Goal: Information Seeking & Learning: Compare options

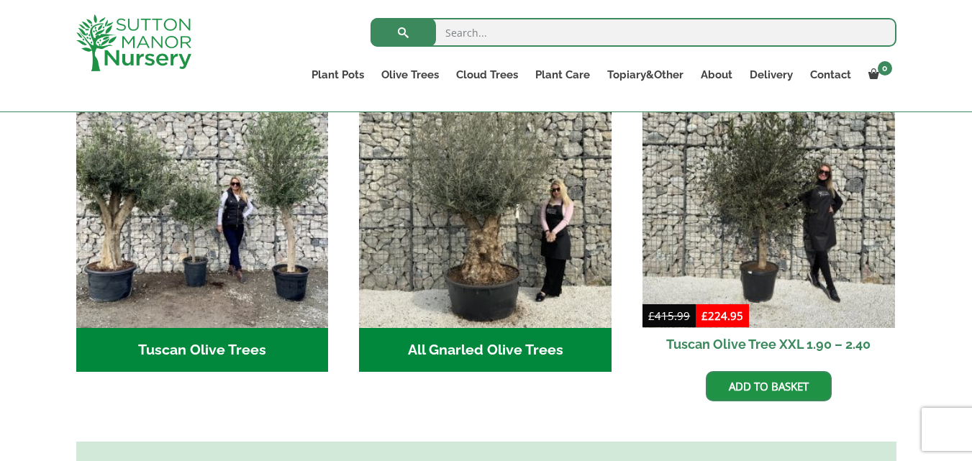
scroll to position [582, 0]
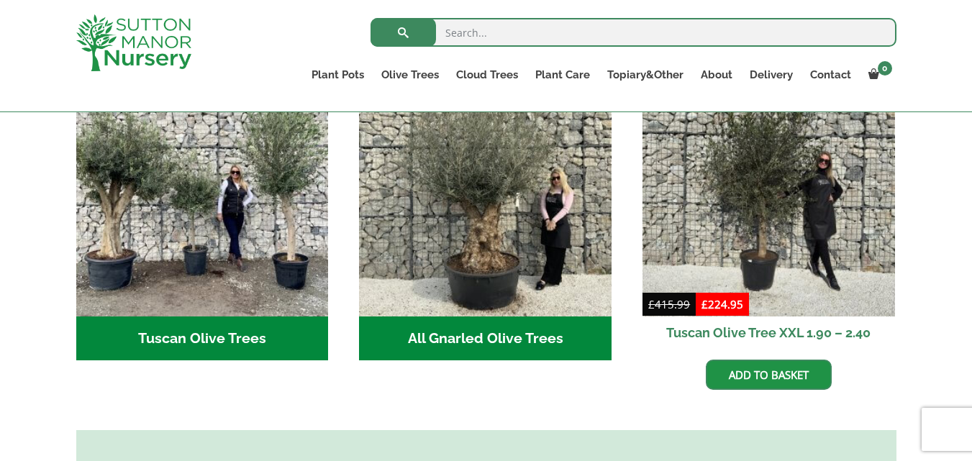
click at [219, 320] on h2 "Tuscan Olive Trees (2)" at bounding box center [202, 339] width 253 height 45
click at [528, 325] on h2 "All Gnarled Olive Trees (142)" at bounding box center [485, 339] width 253 height 45
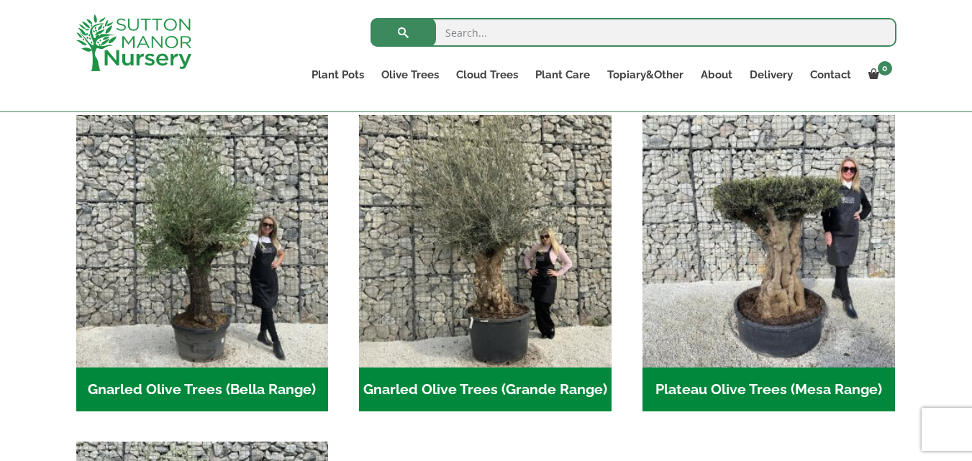
scroll to position [317, 0]
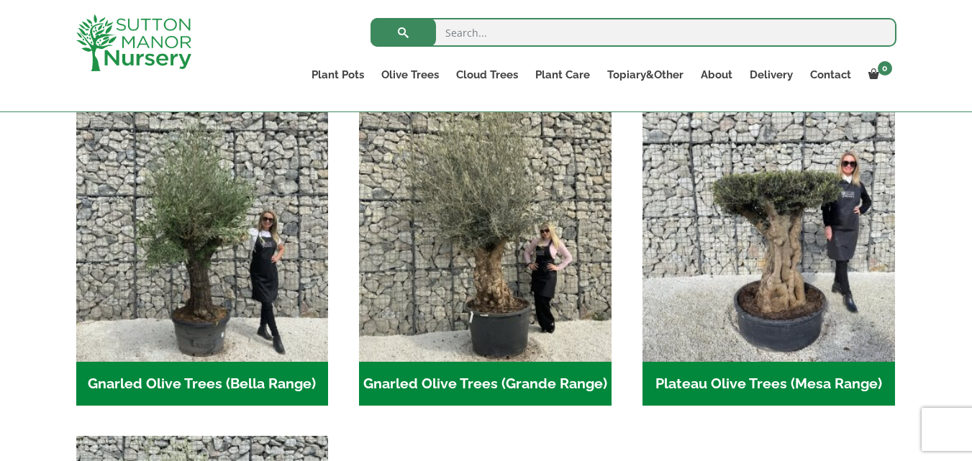
click at [175, 377] on h2 "Gnarled Olive Trees (Bella Range) (74)" at bounding box center [202, 384] width 253 height 45
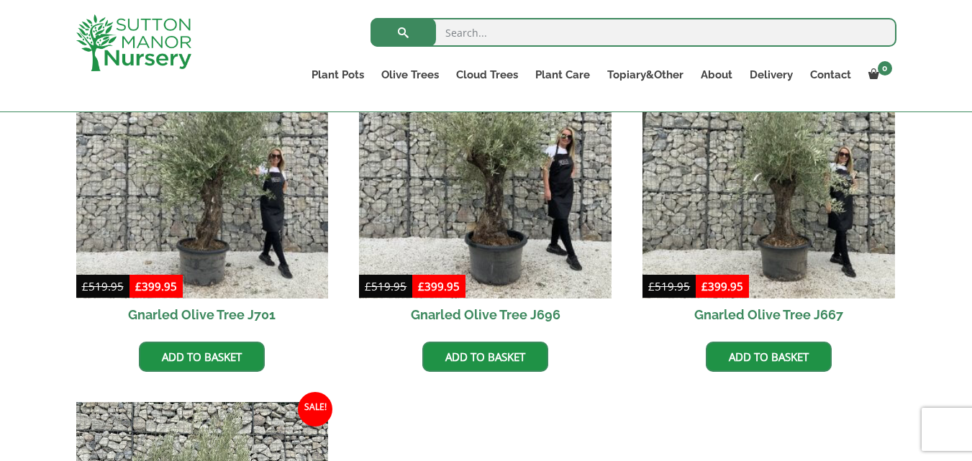
scroll to position [434, 0]
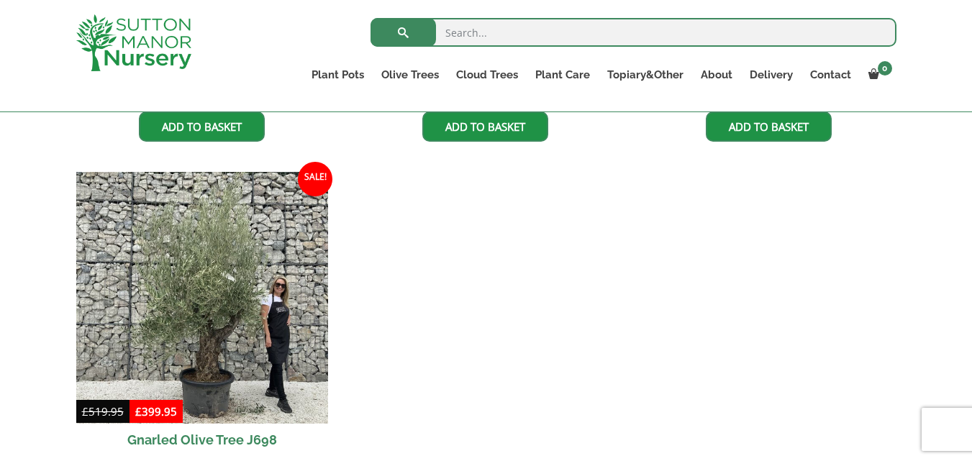
click at [972, 456] on html "0 No products in the basket. Plant Pots Resin Bonded Pots The Amalfi Pots The M…" at bounding box center [486, 307] width 972 height 1943
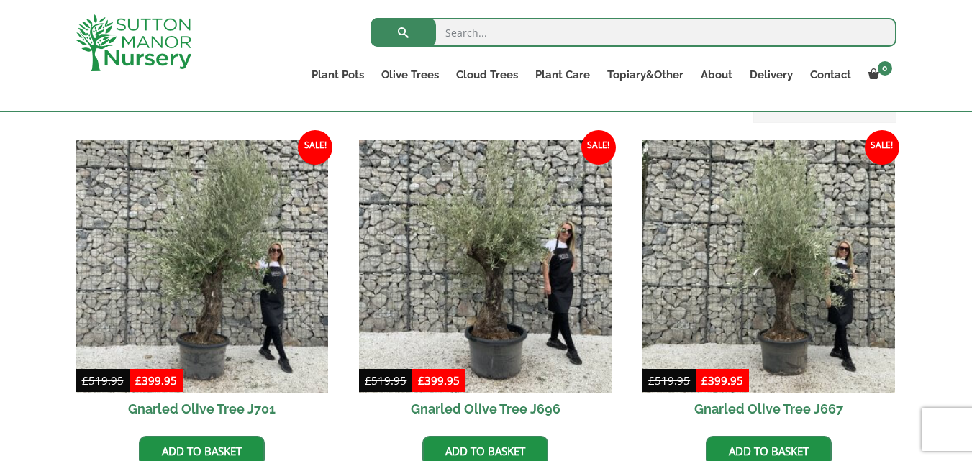
scroll to position [330, 0]
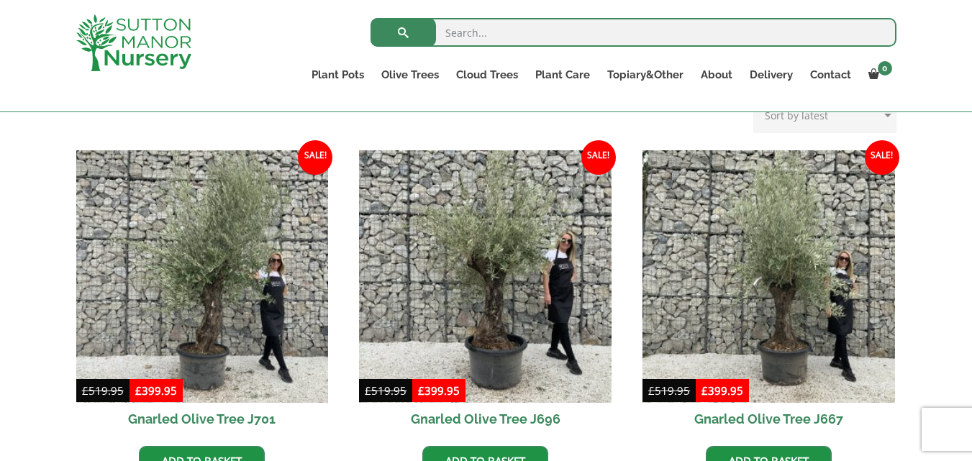
click at [880, 117] on select "Sort by popularity Sort by latest Sort by price: low to high Sort by price: hig…" at bounding box center [825, 115] width 143 height 36
select select "price"
click at [756, 97] on select "Sort by popularity Sort by latest Sort by price: low to high Sort by price: hig…" at bounding box center [825, 115] width 143 height 36
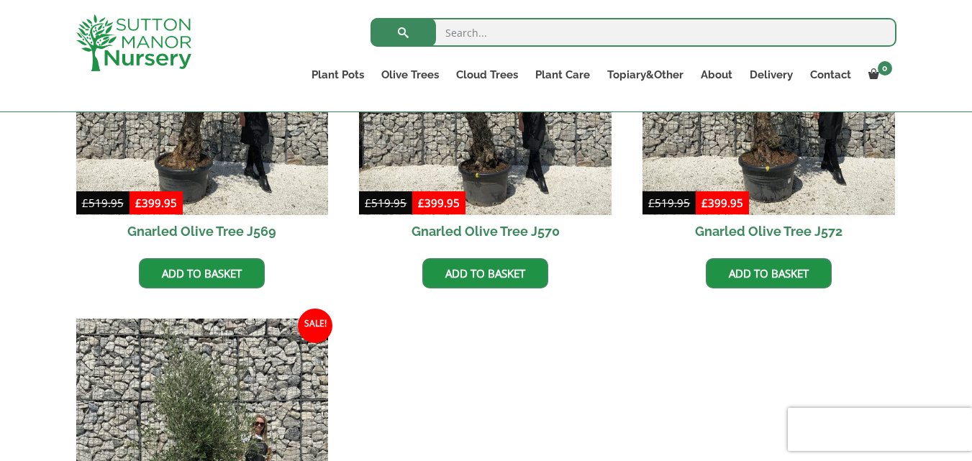
scroll to position [1941, 0]
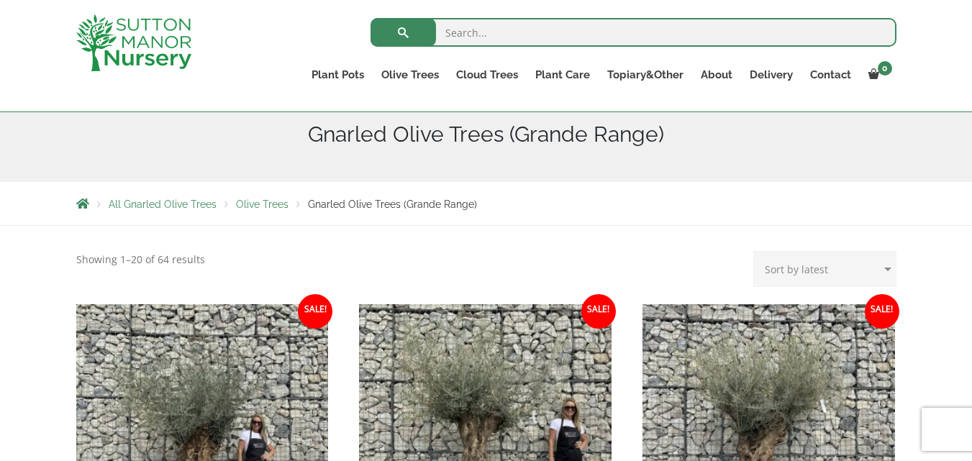
scroll to position [176, 0]
click at [880, 266] on select "Sort by popularity Sort by latest Sort by price: low to high Sort by price: hig…" at bounding box center [825, 269] width 143 height 36
select select "price"
click at [756, 251] on select "Sort by popularity Sort by latest Sort by price: low to high Sort by price: hig…" at bounding box center [825, 269] width 143 height 36
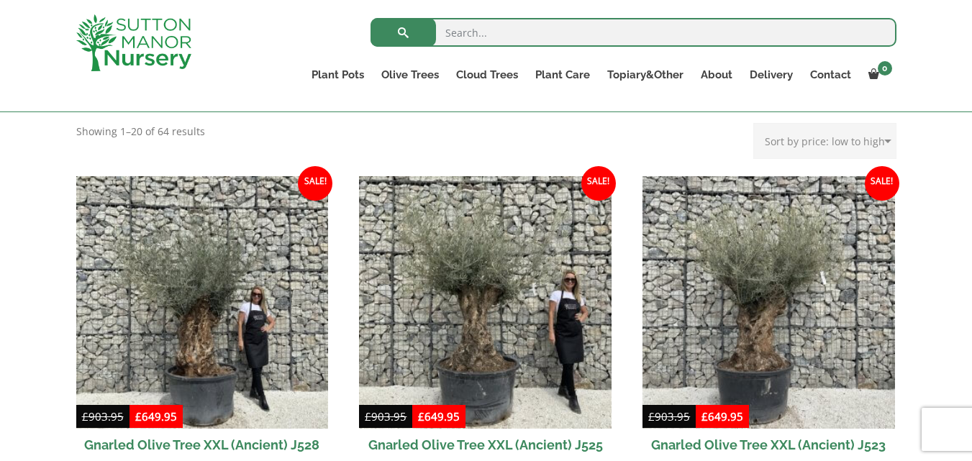
scroll to position [114, 0]
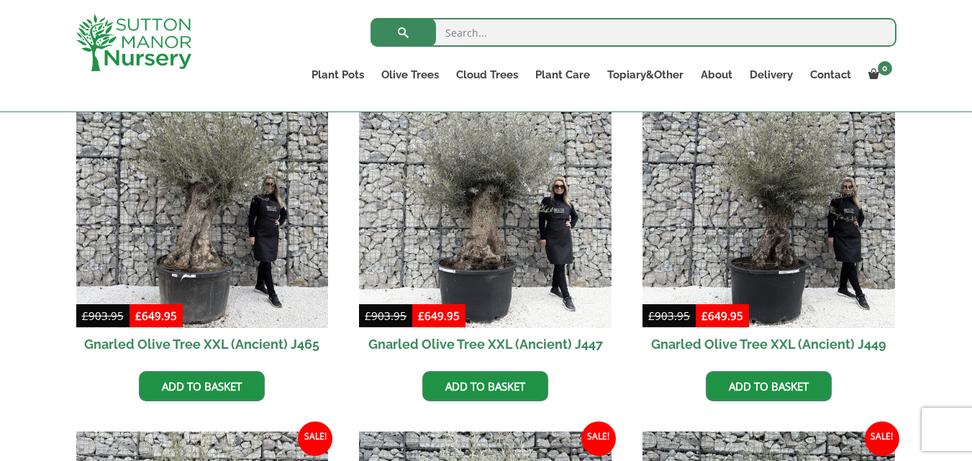
scroll to position [1565, 0]
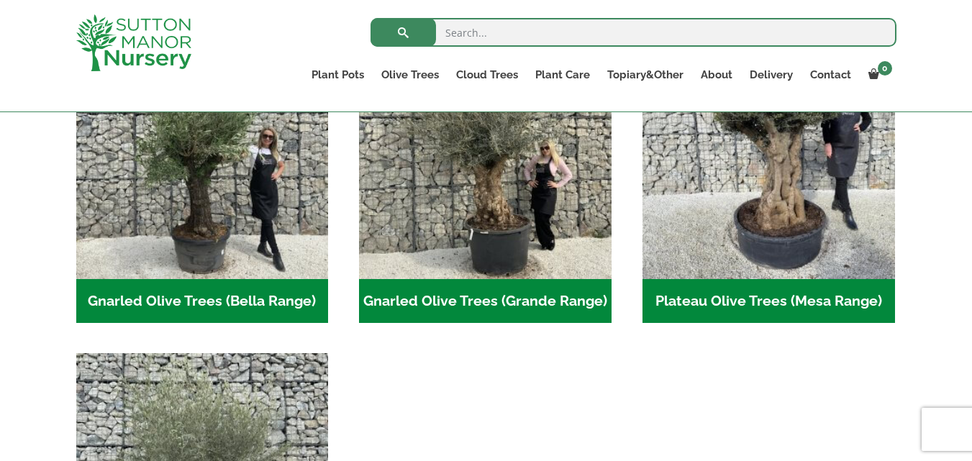
scroll to position [379, 0]
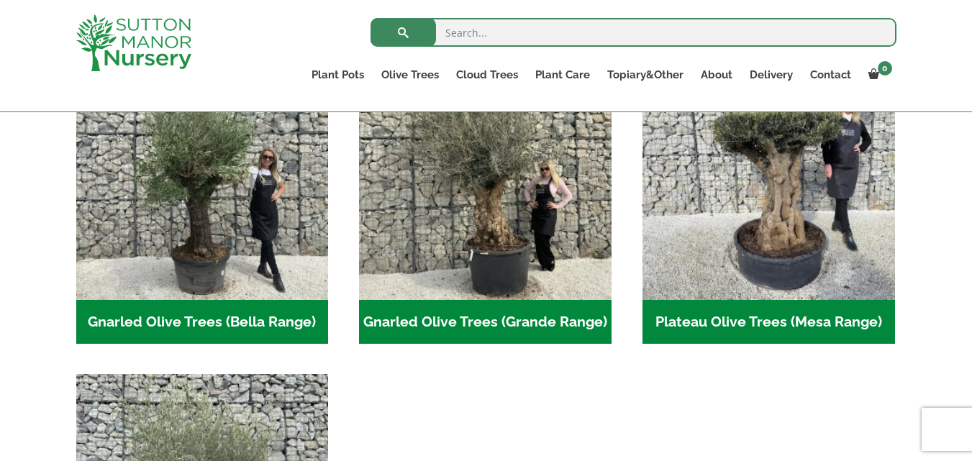
click at [786, 319] on h2 "Plateau Olive Trees (Mesa Range) (4)" at bounding box center [769, 322] width 253 height 45
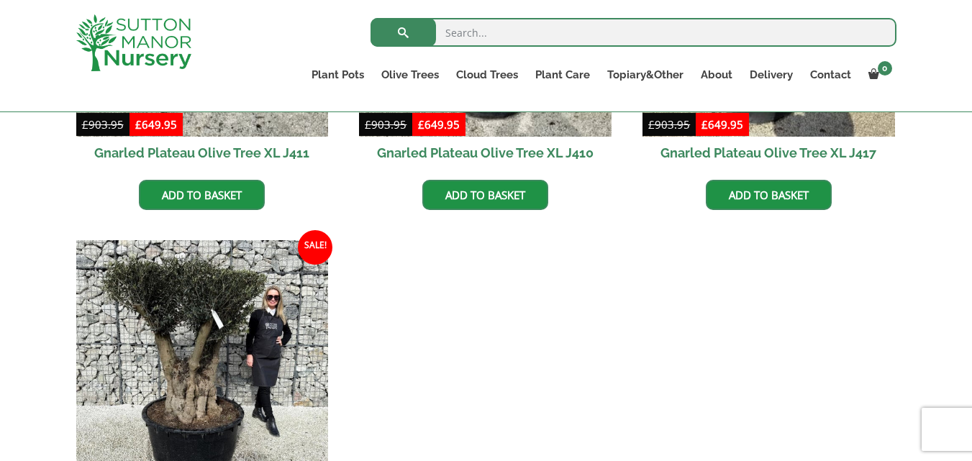
click at [972, 454] on html "0 No products in the basket. Plant Pots Resin Bonded Pots The Amalfi Pots The M…" at bounding box center [486, 231] width 972 height 2169
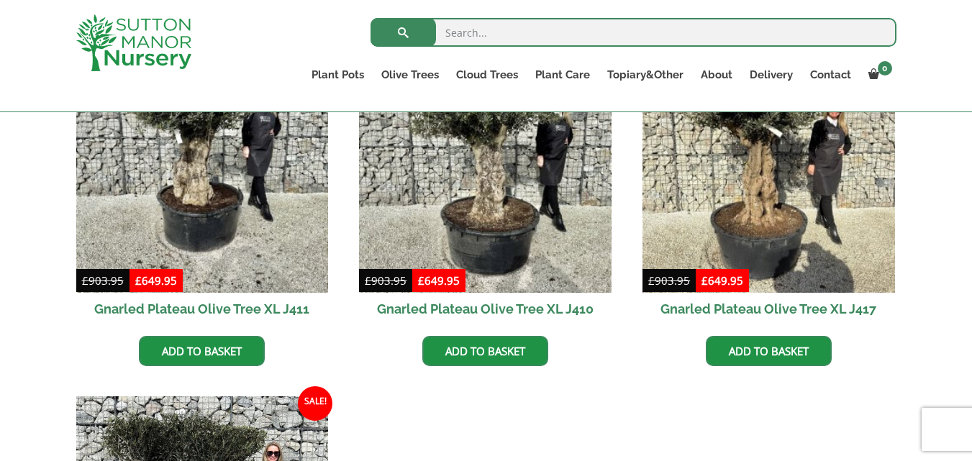
scroll to position [657, 0]
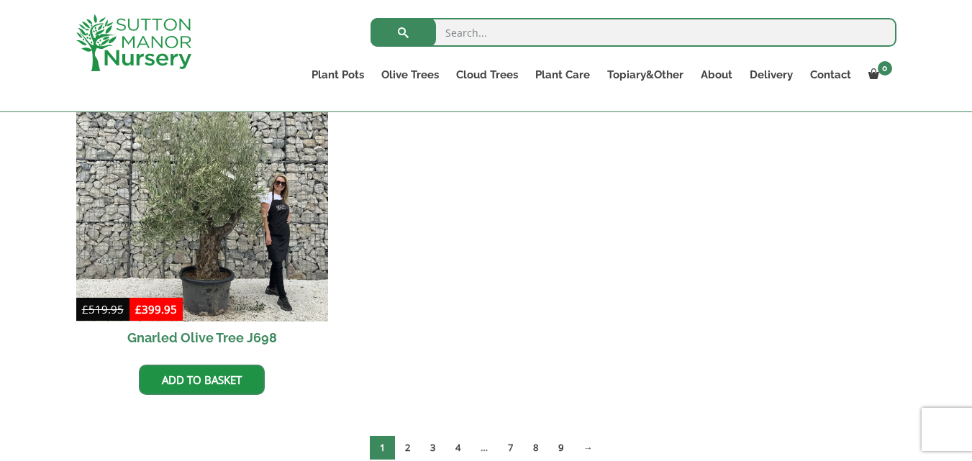
scroll to position [712, 0]
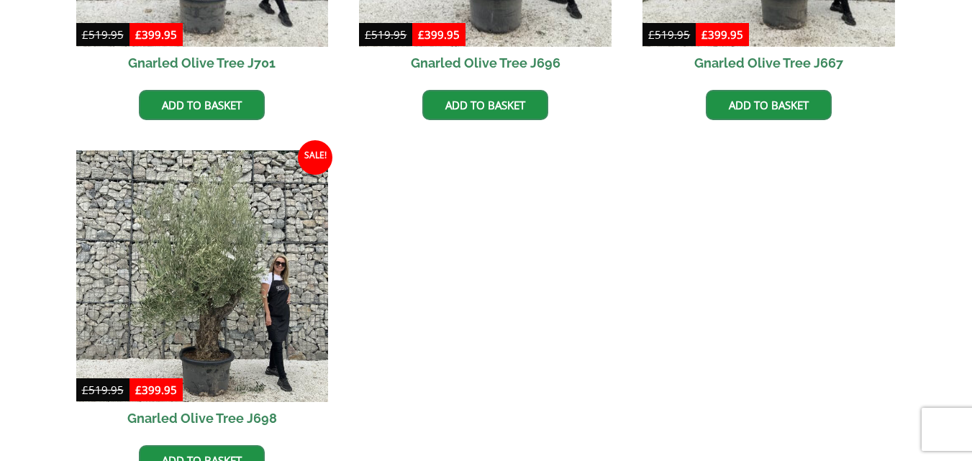
click at [931, 0] on html "0 No products in the basket. Plant Pots Resin Bonded Pots The Amalfi Pots The M…" at bounding box center [486, 272] width 972 height 1969
